Goal: Use online tool/utility

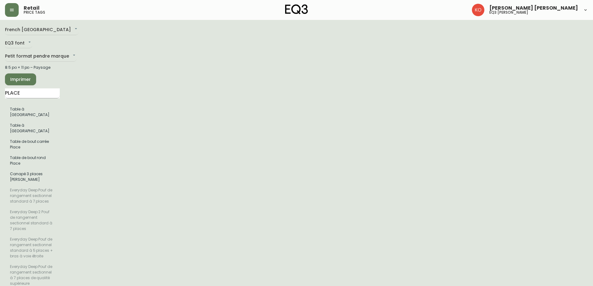
click at [38, 93] on input "PLACE" at bounding box center [32, 93] width 55 height 10
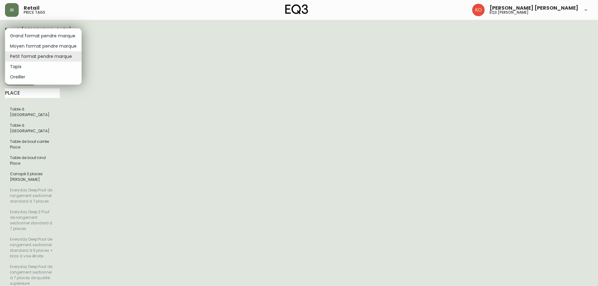
click at [67, 35] on li "Grand format pendre marque" at bounding box center [43, 36] width 77 height 10
type input "large"
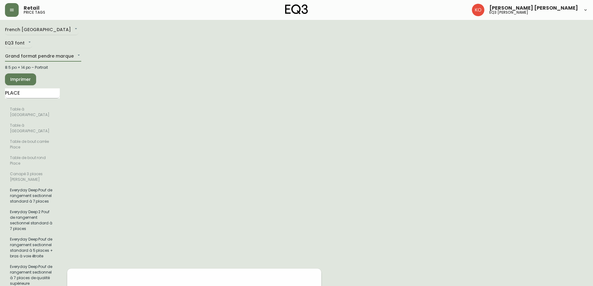
click at [39, 92] on input "PLACE" at bounding box center [32, 93] width 55 height 10
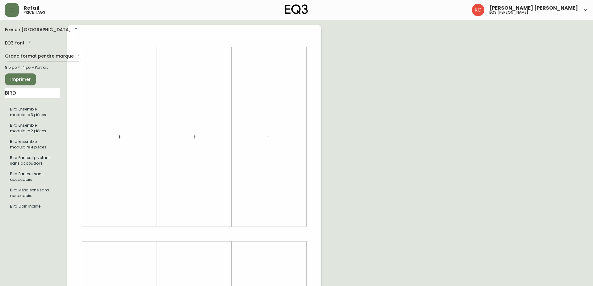
type input "BIRD"
click at [44, 238] on div "French Canada fr_CA EQ3 font EQ3 Grand format pendre marque large 8.5 po × 14 p…" at bounding box center [36, 234] width 62 height 419
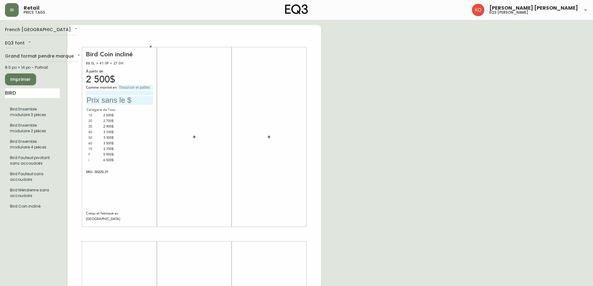
click at [117, 101] on input "text" at bounding box center [119, 100] width 67 height 8
click at [405, 99] on div "French Canada fr_CA EQ3 font EQ3 Grand format pendre marque large 8.5 po × 14 p…" at bounding box center [296, 234] width 583 height 419
click at [136, 85] on input "text" at bounding box center [135, 87] width 35 height 5
click at [143, 86] on input "text" at bounding box center [135, 87] width 35 height 5
type input "Boucle Green"
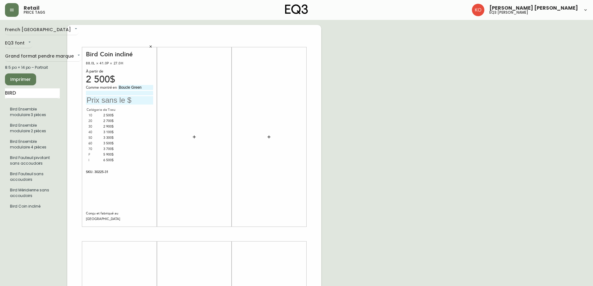
click at [355, 108] on div "French Canada fr_CA EQ3 font EQ3 Grand format pendre marque large 8.5 po × 14 p…" at bounding box center [296, 234] width 583 height 419
click at [136, 101] on input "text" at bounding box center [119, 100] width 67 height 8
click at [136, 101] on input "3$" at bounding box center [119, 100] width 67 height 8
type input "3700$"
click at [195, 98] on div at bounding box center [194, 136] width 67 height 173
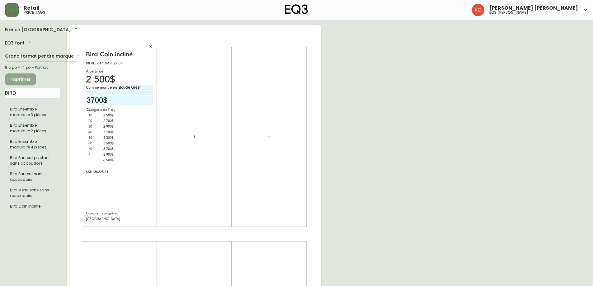
click at [25, 77] on span "Imprimer" at bounding box center [20, 80] width 21 height 8
